Goal: Navigation & Orientation: Find specific page/section

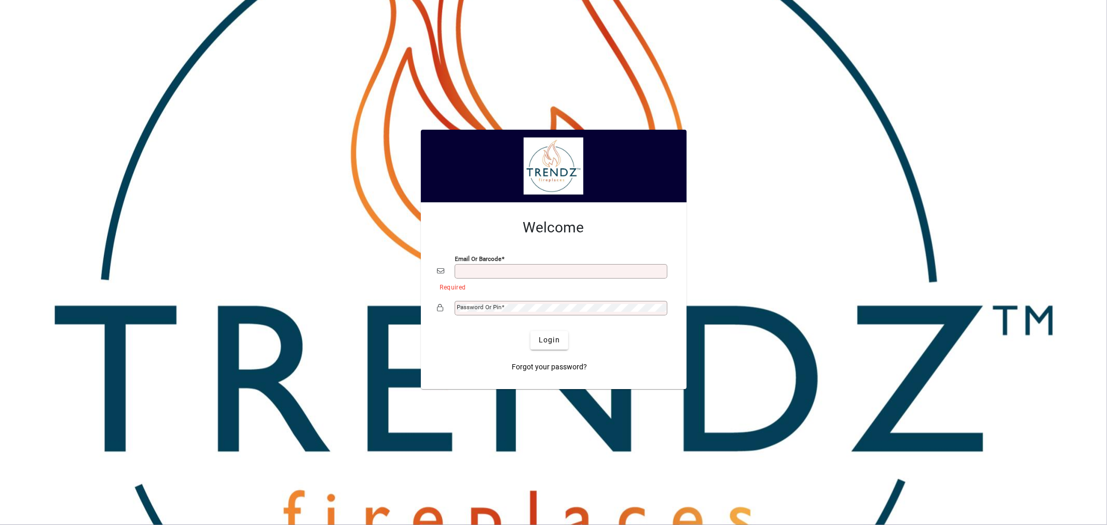
type input "**********"
click at [548, 348] on span "submit" at bounding box center [549, 340] width 38 height 25
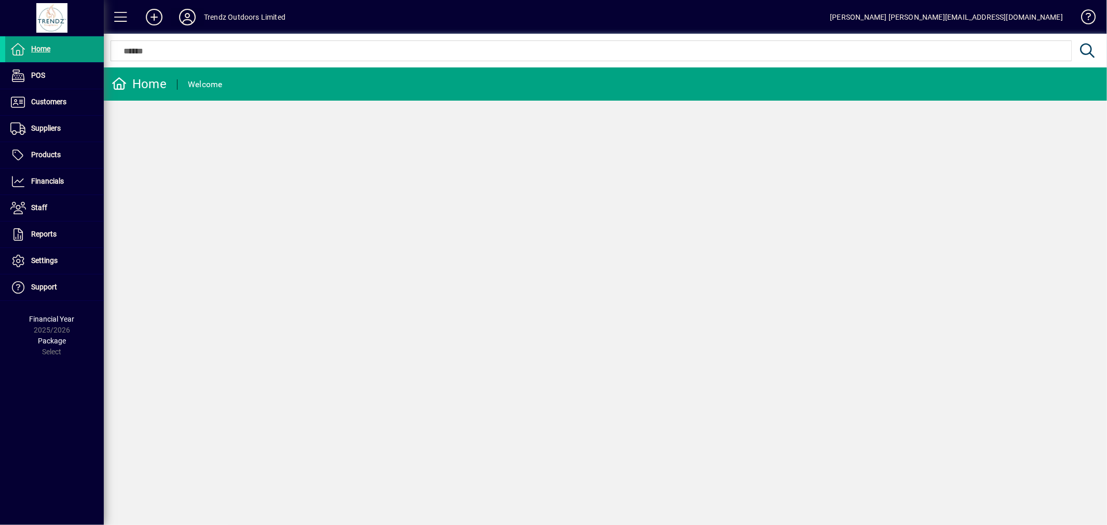
click at [184, 13] on icon at bounding box center [187, 17] width 21 height 17
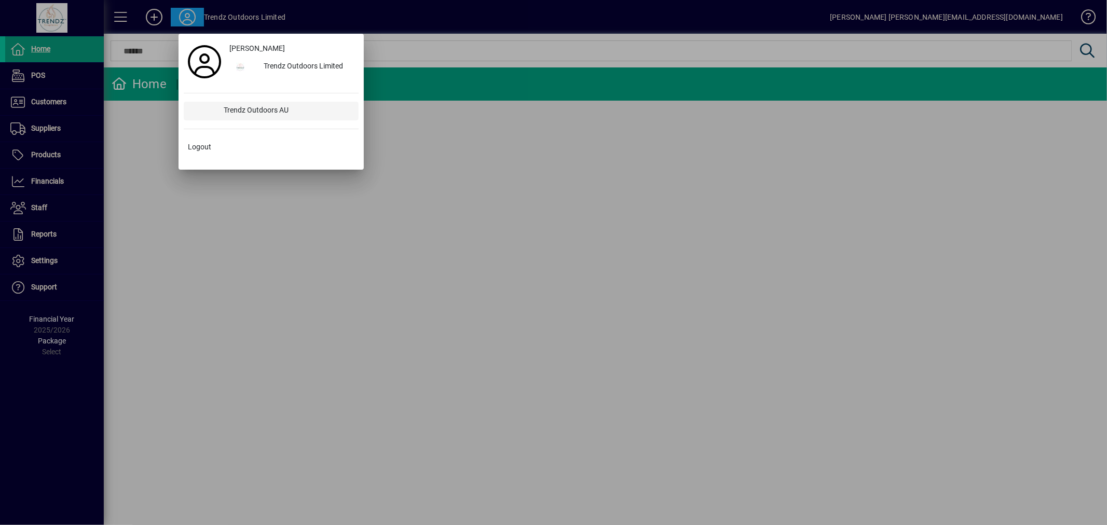
click at [248, 106] on div "Trendz Outdoors AU" at bounding box center [287, 111] width 143 height 19
